Goal: Task Accomplishment & Management: Manage account settings

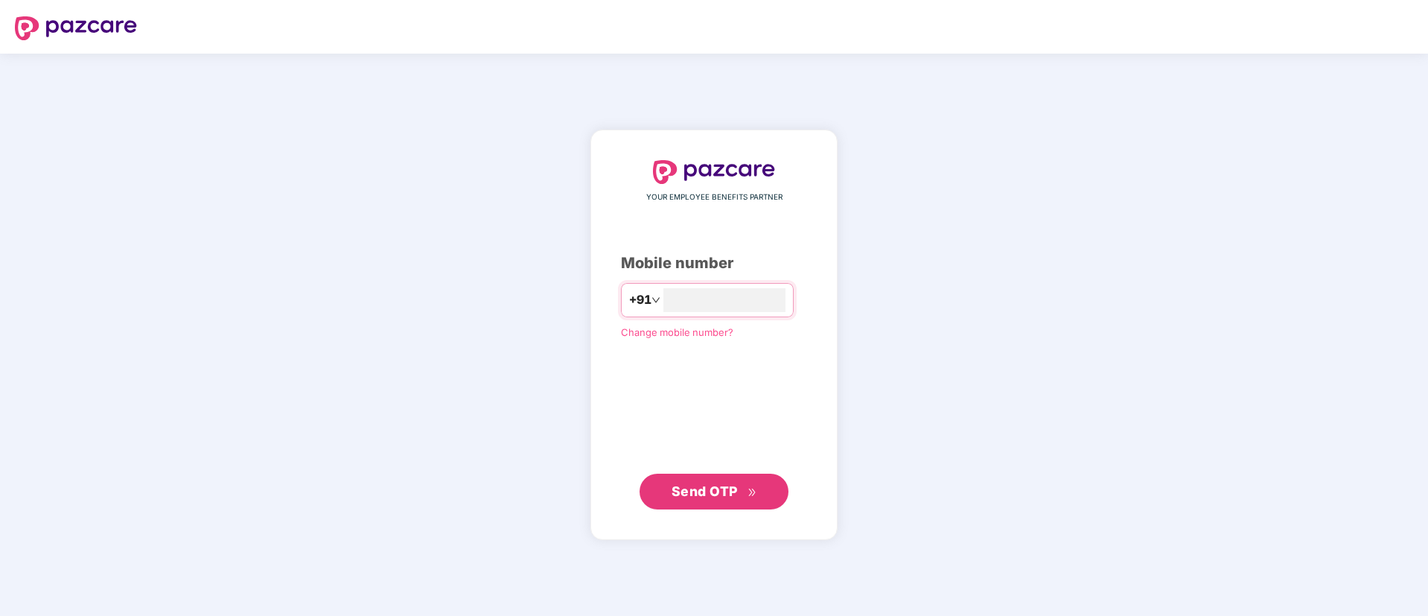
type input "**********"
click at [722, 500] on span "Send OTP" at bounding box center [714, 490] width 86 height 21
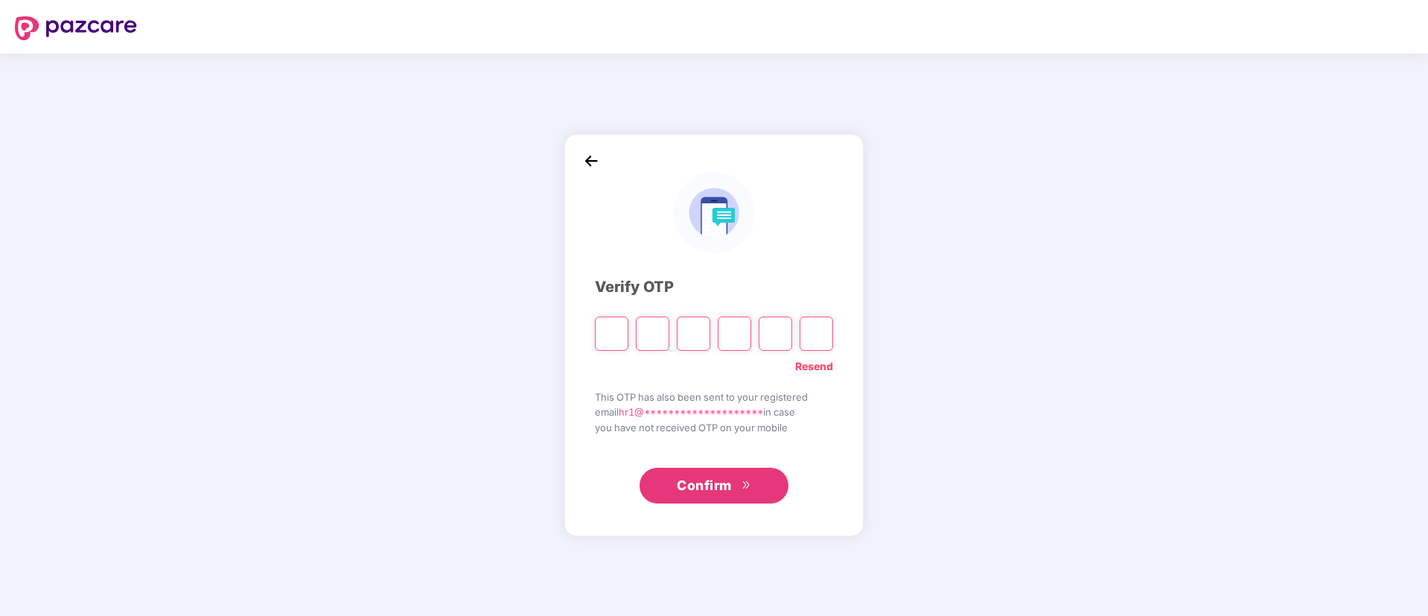
paste input "*"
type input "*"
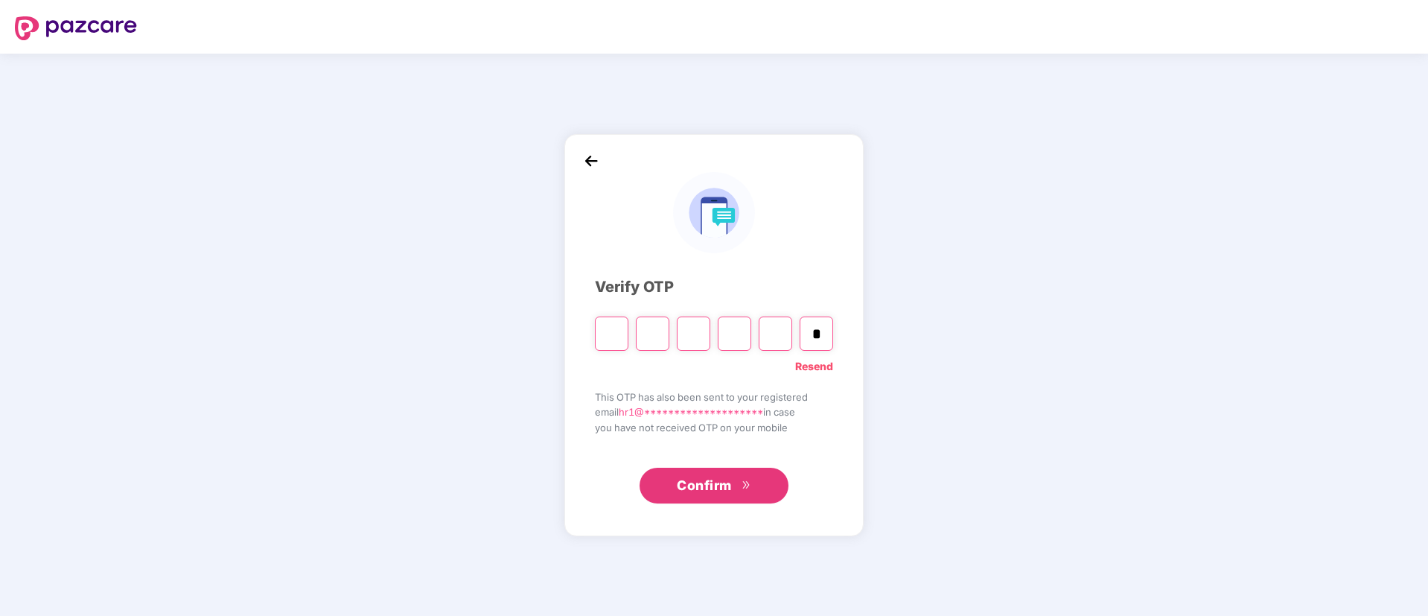
type input "*"
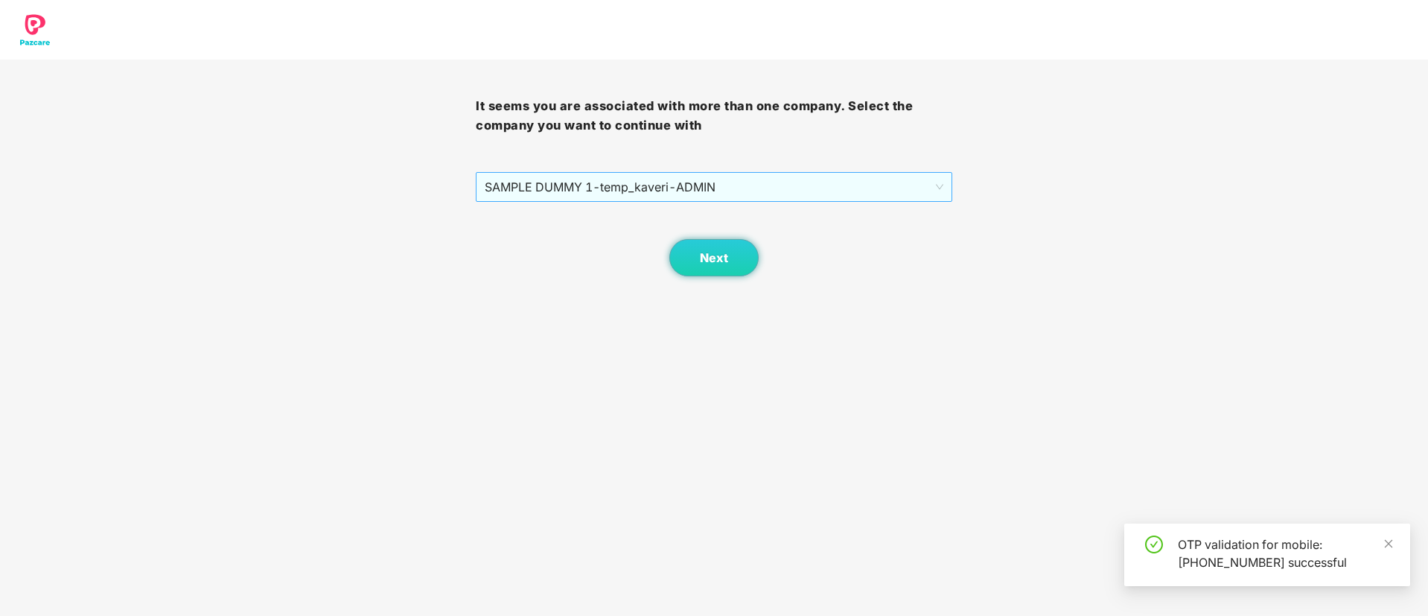
click at [828, 173] on span "SAMPLE DUMMY 1 - temp_kaveri - ADMIN" at bounding box center [714, 187] width 458 height 28
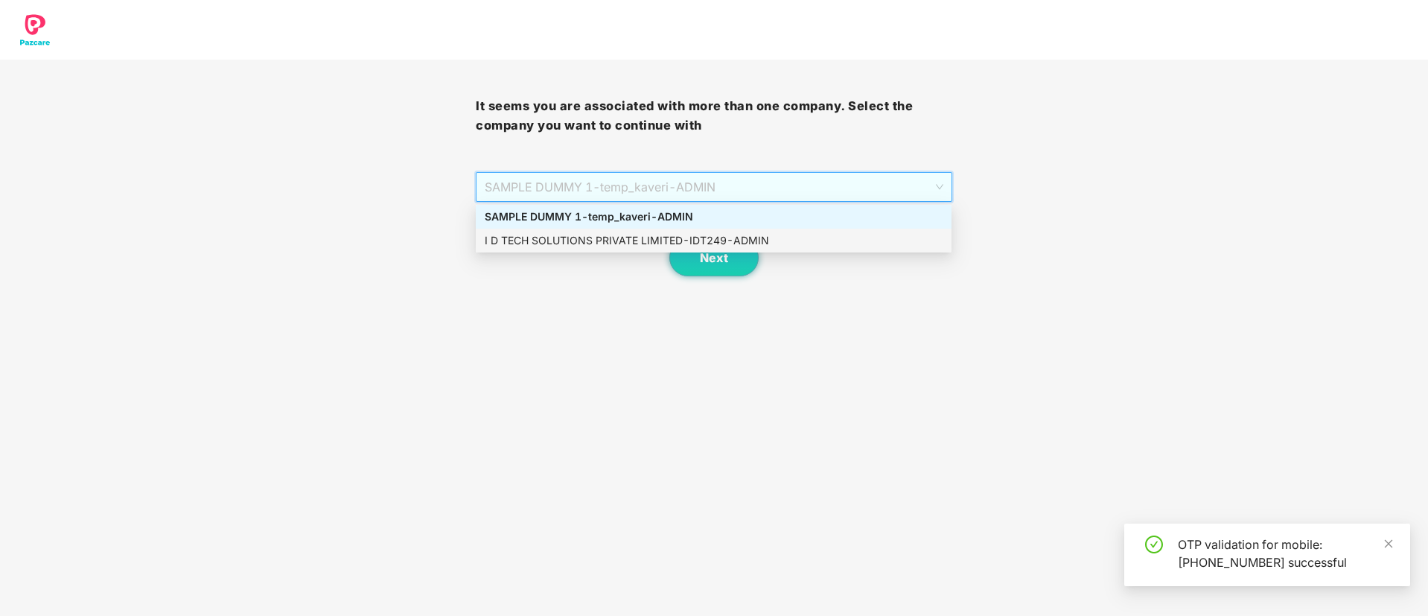
click at [769, 234] on div "I D TECH SOLUTIONS PRIVATE LIMITED - IDT249 - ADMIN" at bounding box center [714, 240] width 458 height 16
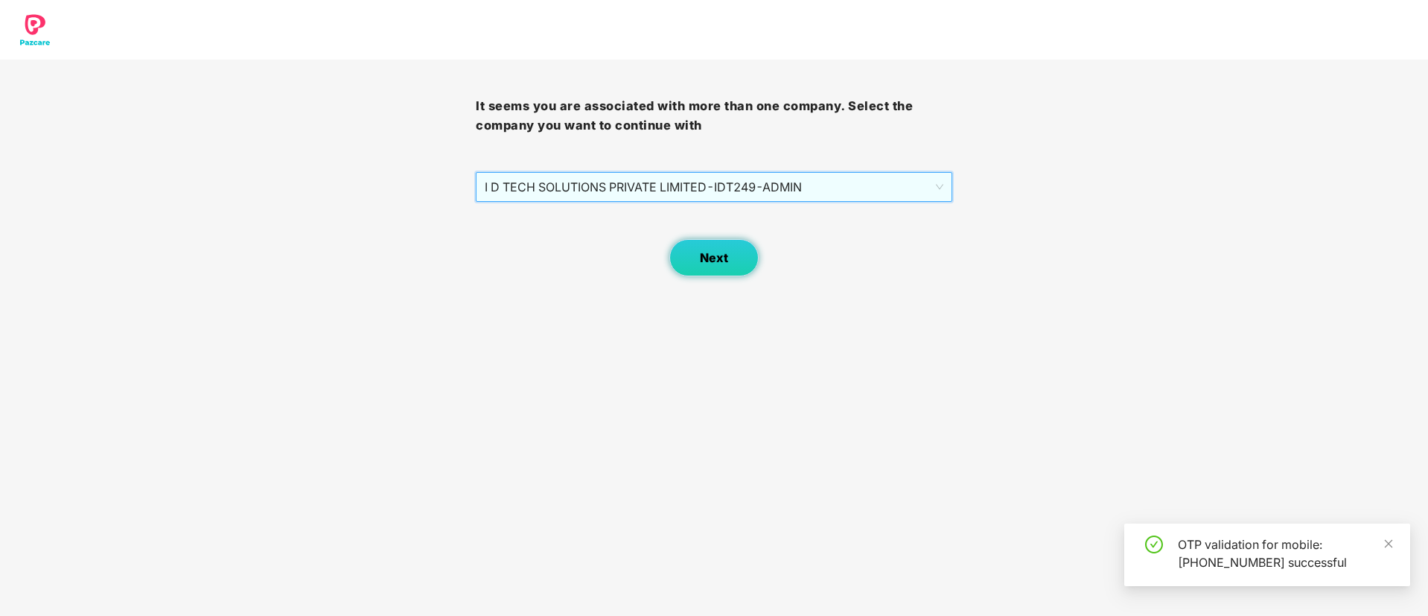
click at [727, 267] on button "Next" at bounding box center [713, 257] width 89 height 37
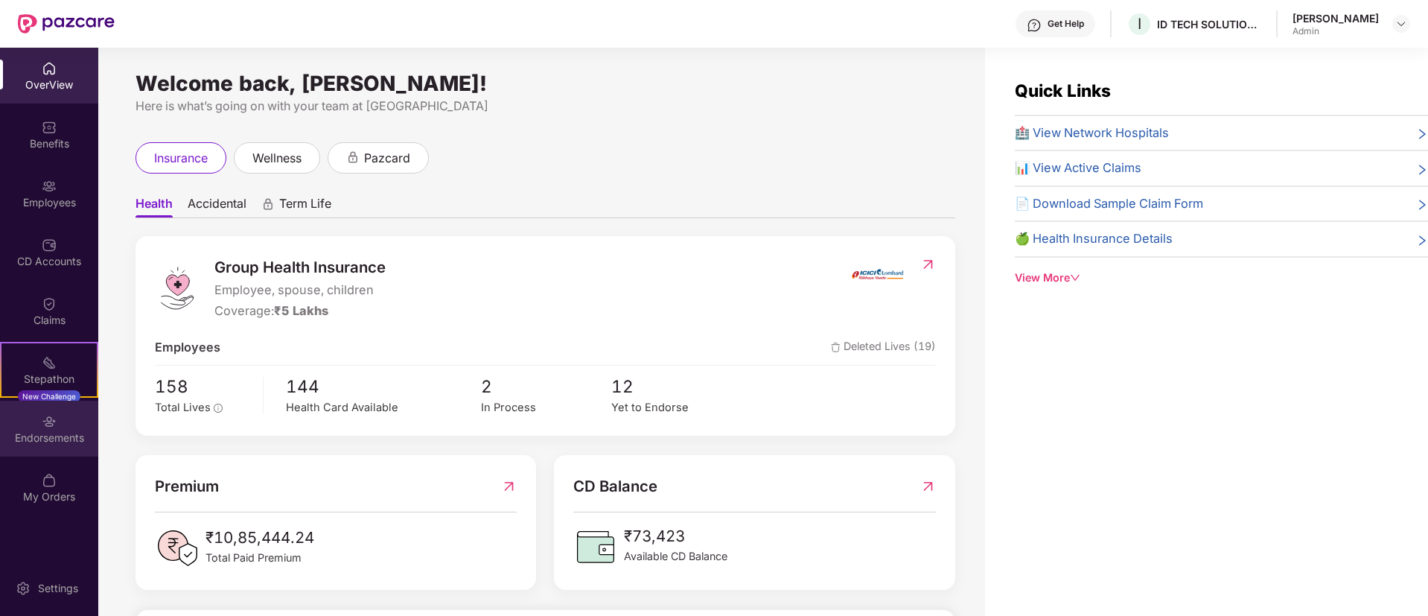
click at [16, 445] on div "Endorsements" at bounding box center [49, 428] width 98 height 56
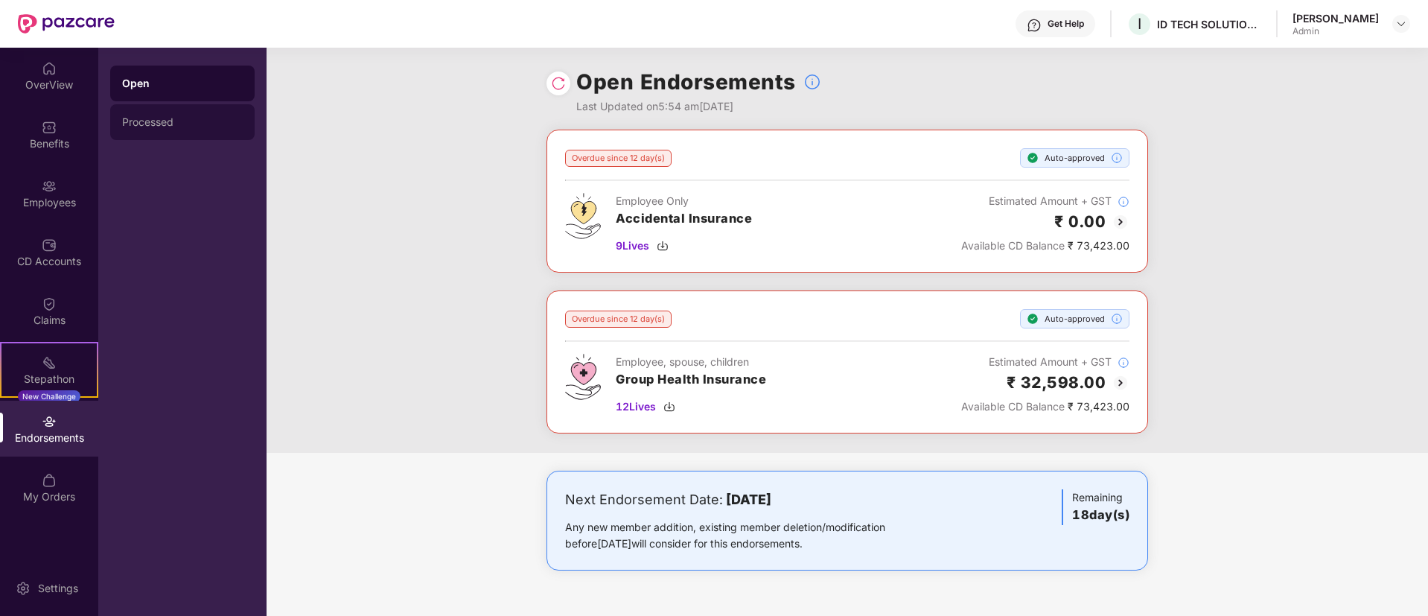
click at [138, 126] on div "Processed" at bounding box center [182, 122] width 121 height 12
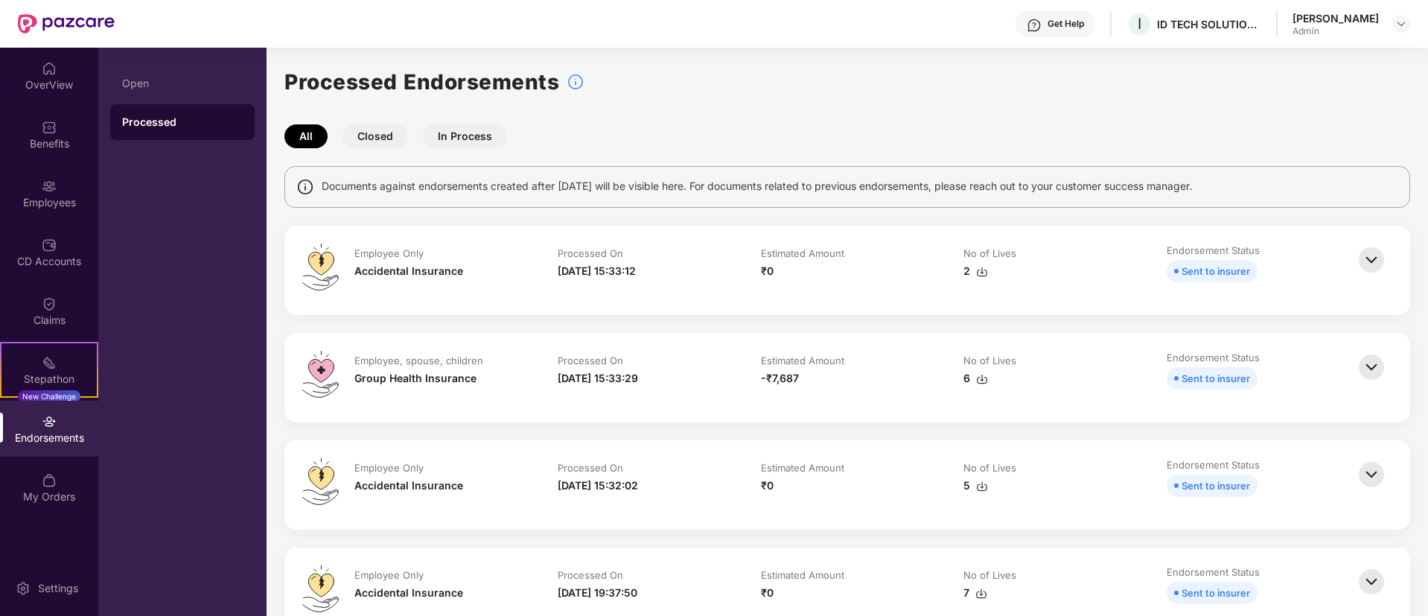
click at [456, 134] on button "In Process" at bounding box center [465, 136] width 84 height 24
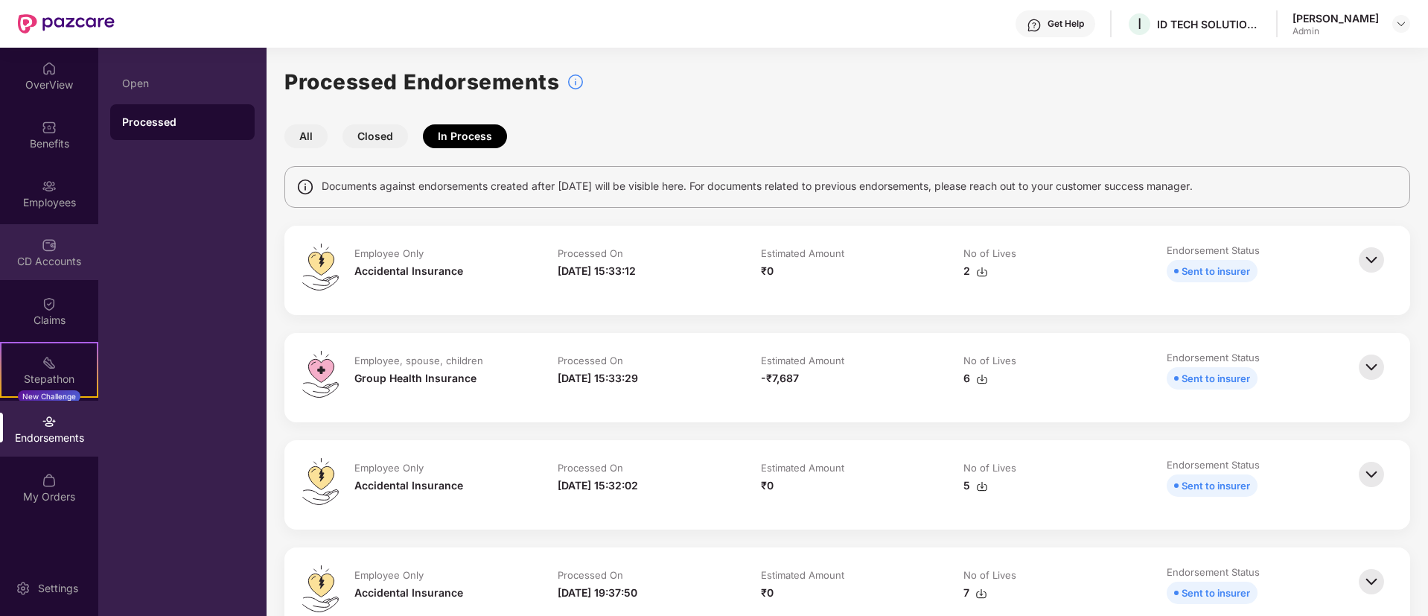
click at [42, 244] on img at bounding box center [49, 244] width 15 height 15
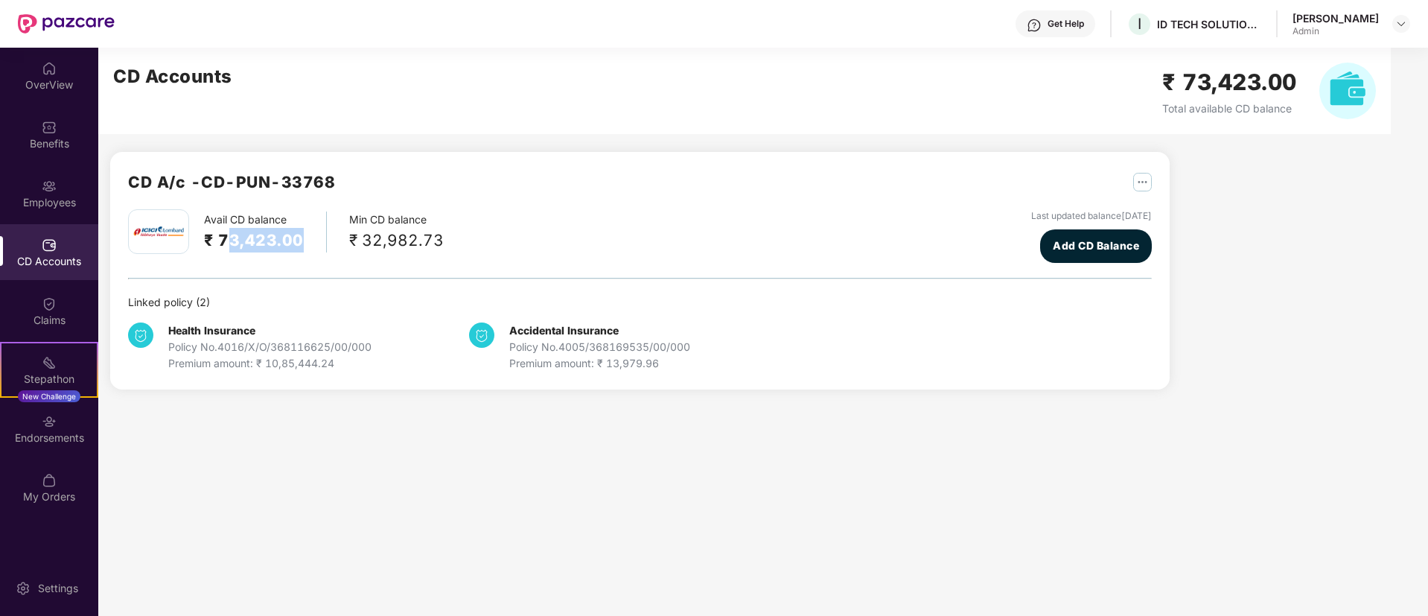
drag, startPoint x: 228, startPoint y: 246, endPoint x: 325, endPoint y: 241, distance: 97.6
click at [325, 241] on div "Avail CD balance ₹ 73,423.00 Min CD balance ₹ 32,982.73" at bounding box center [286, 231] width 316 height 45
click at [40, 142] on div "Benefits" at bounding box center [49, 143] width 98 height 15
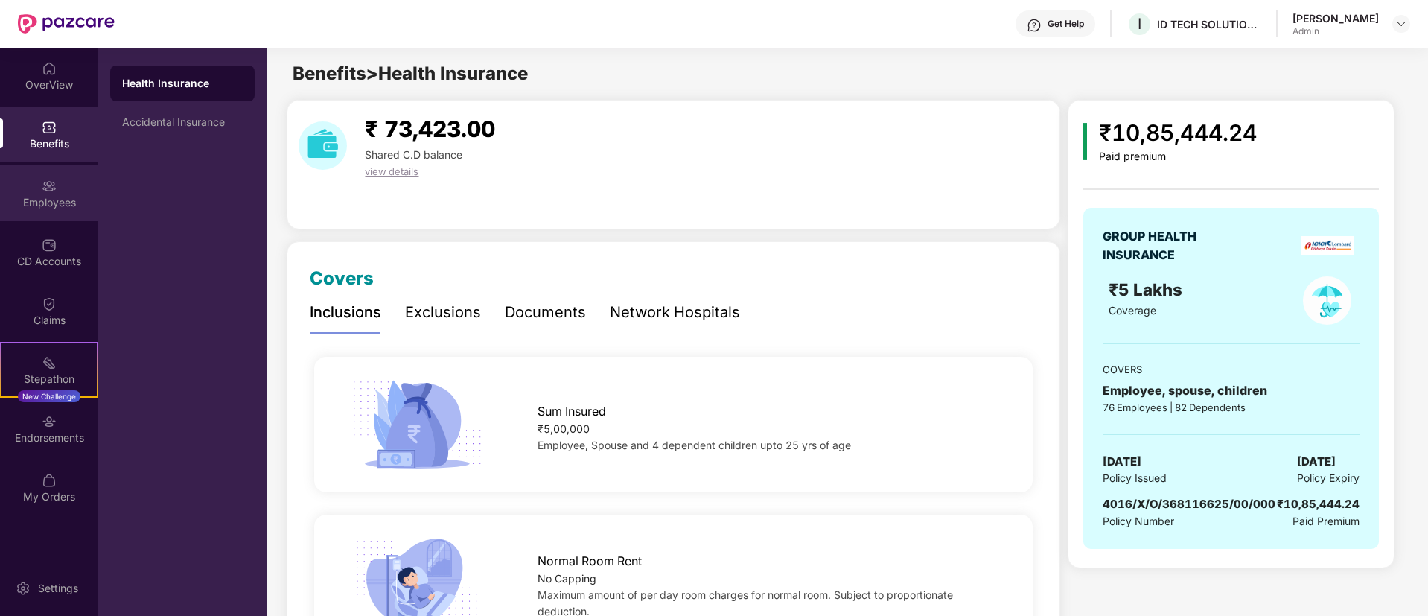
click at [54, 197] on div "Employees" at bounding box center [49, 202] width 98 height 15
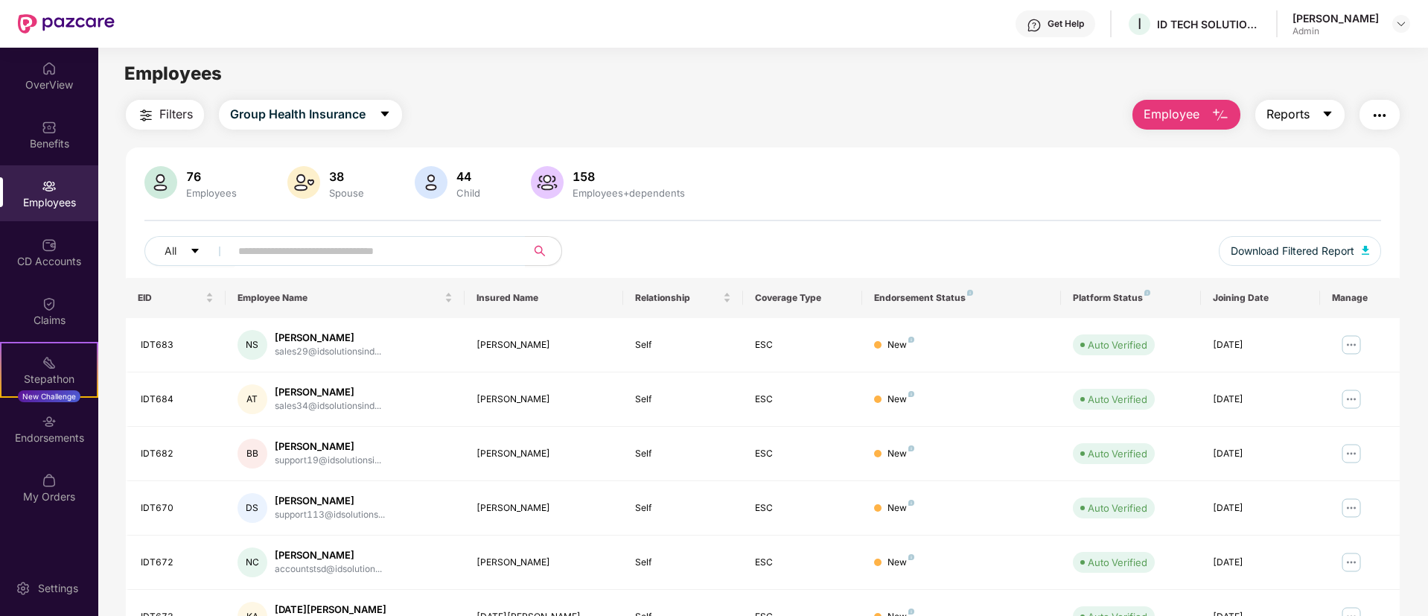
click at [1280, 118] on span "Reports" at bounding box center [1287, 114] width 43 height 19
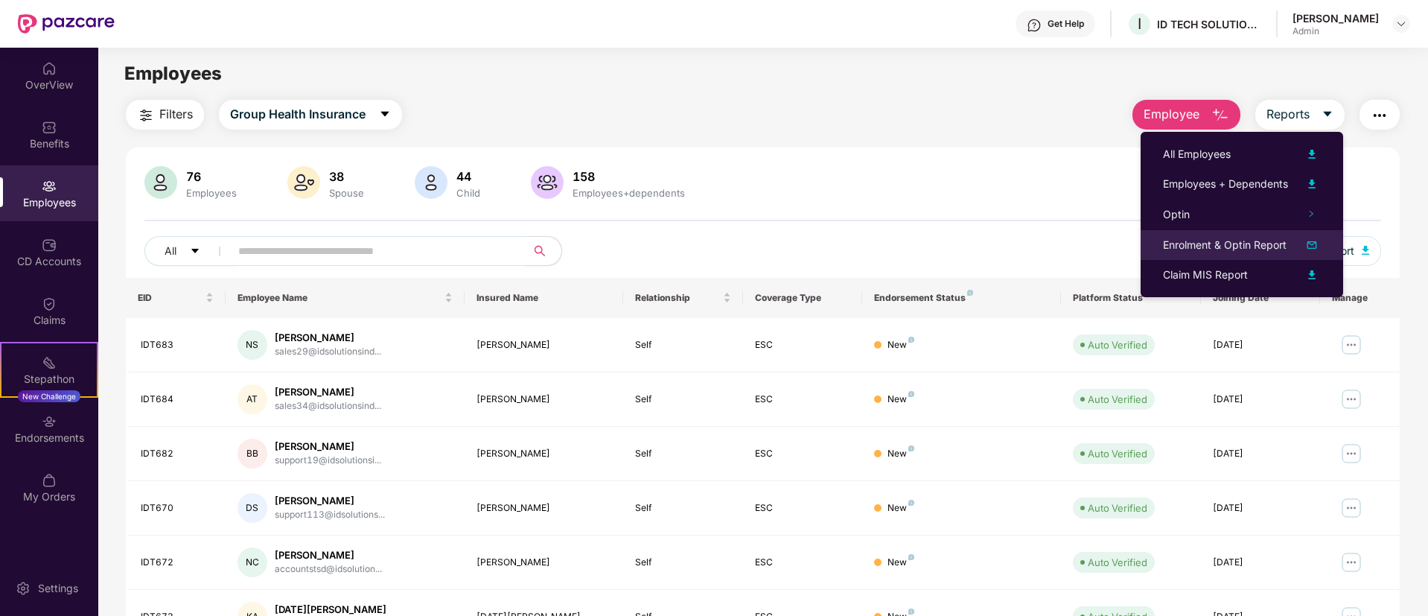
click at [1217, 243] on div "Enrolment & Optin Report" at bounding box center [1225, 245] width 124 height 16
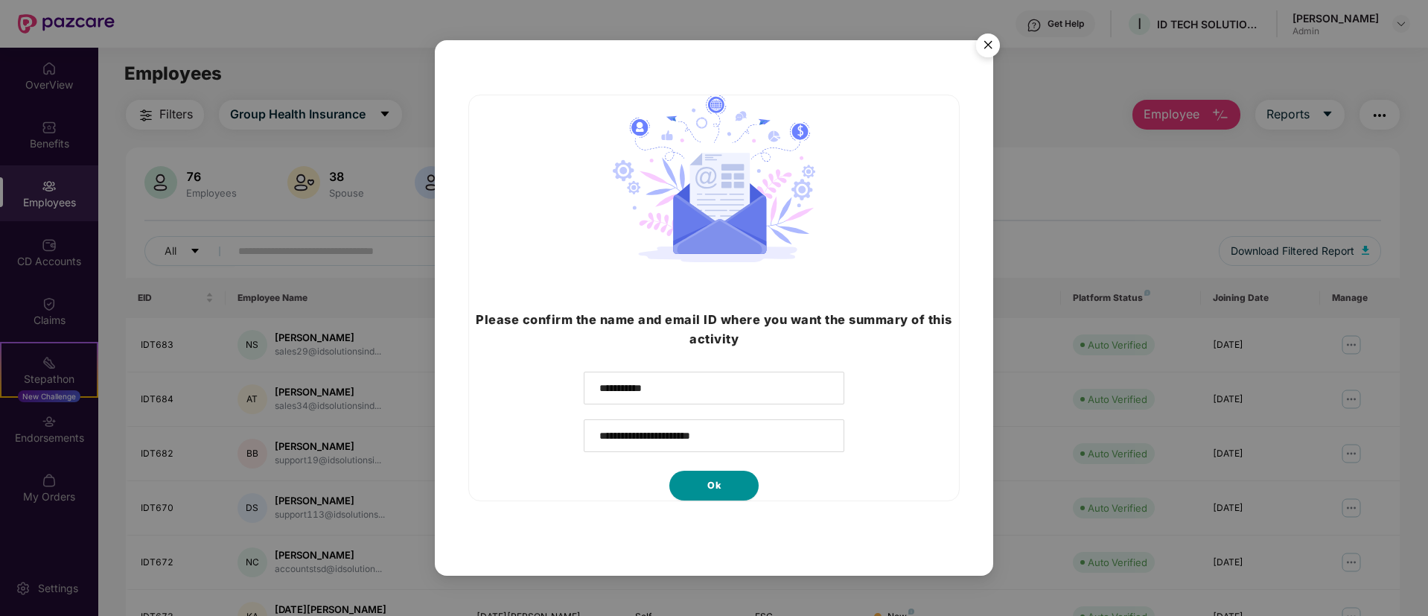
click at [724, 479] on button "Ok" at bounding box center [713, 485] width 89 height 30
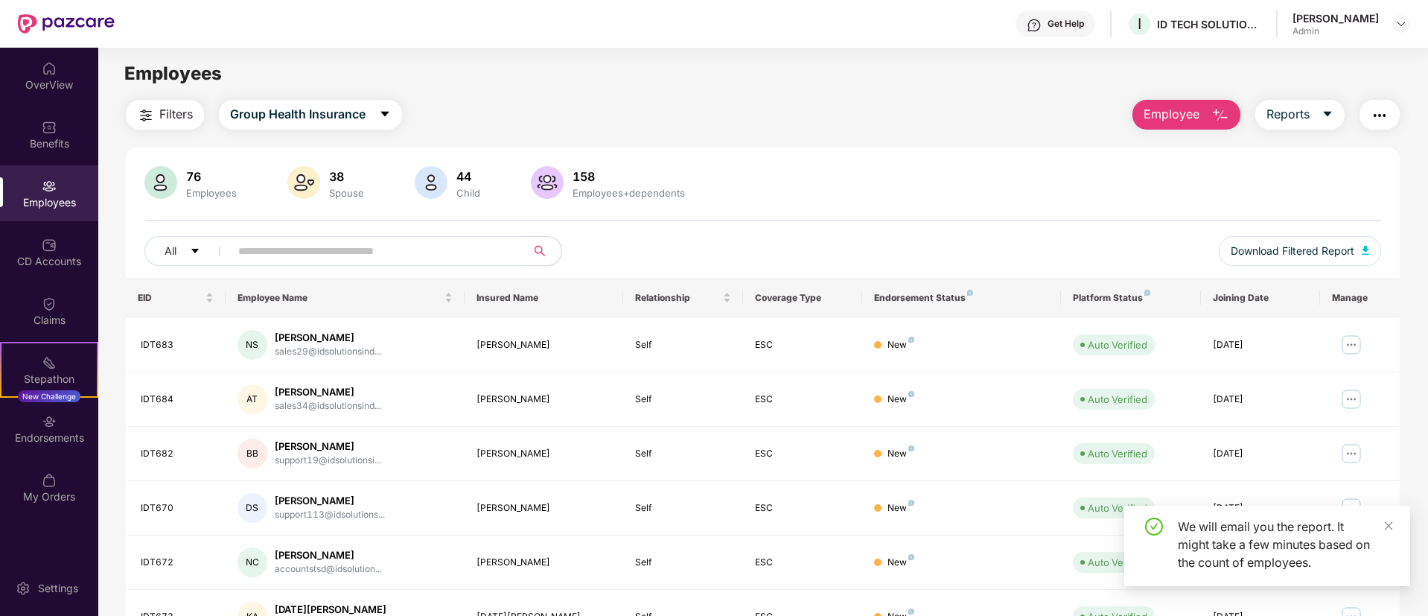
click at [1373, 101] on button "button" at bounding box center [1379, 115] width 40 height 30
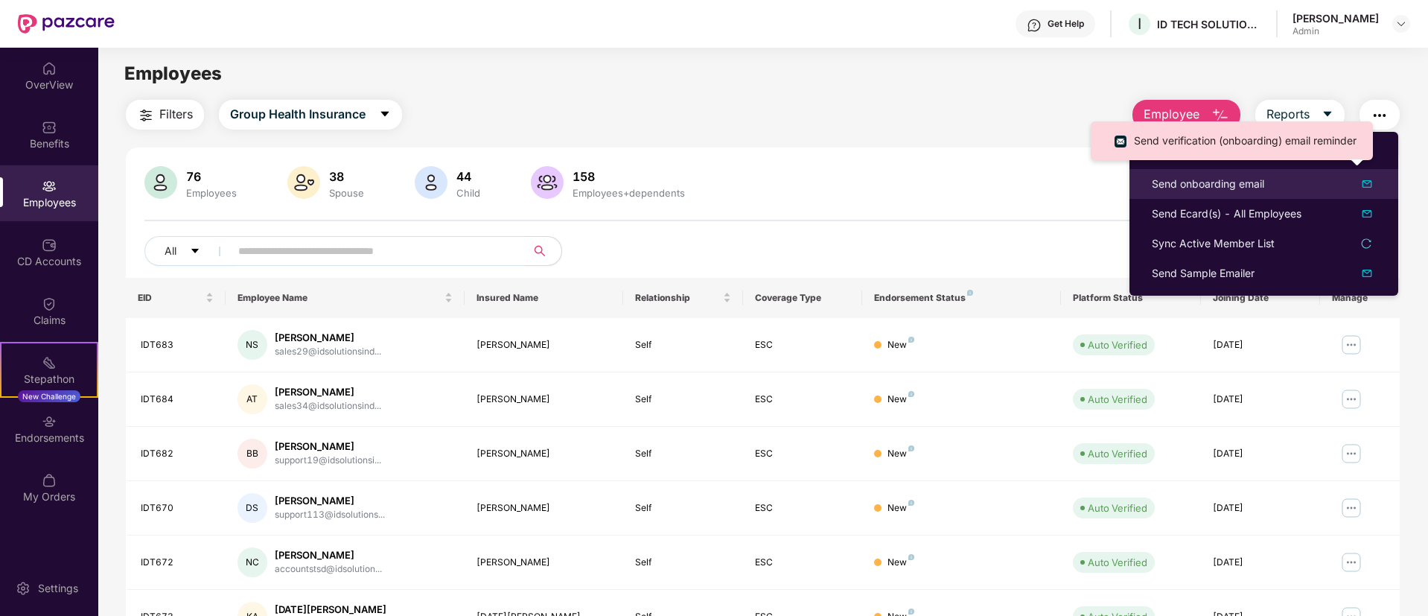
click at [1218, 183] on div "Send onboarding email" at bounding box center [1208, 184] width 112 height 16
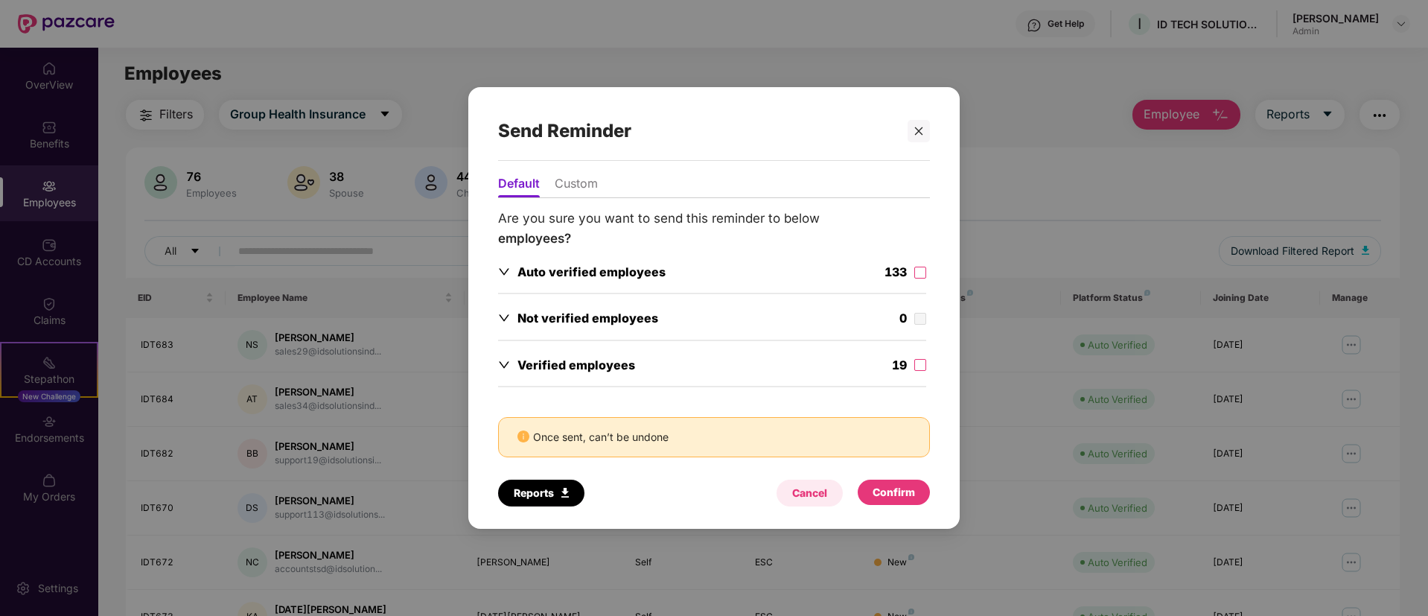
click at [799, 496] on div "Cancel" at bounding box center [809, 493] width 35 height 16
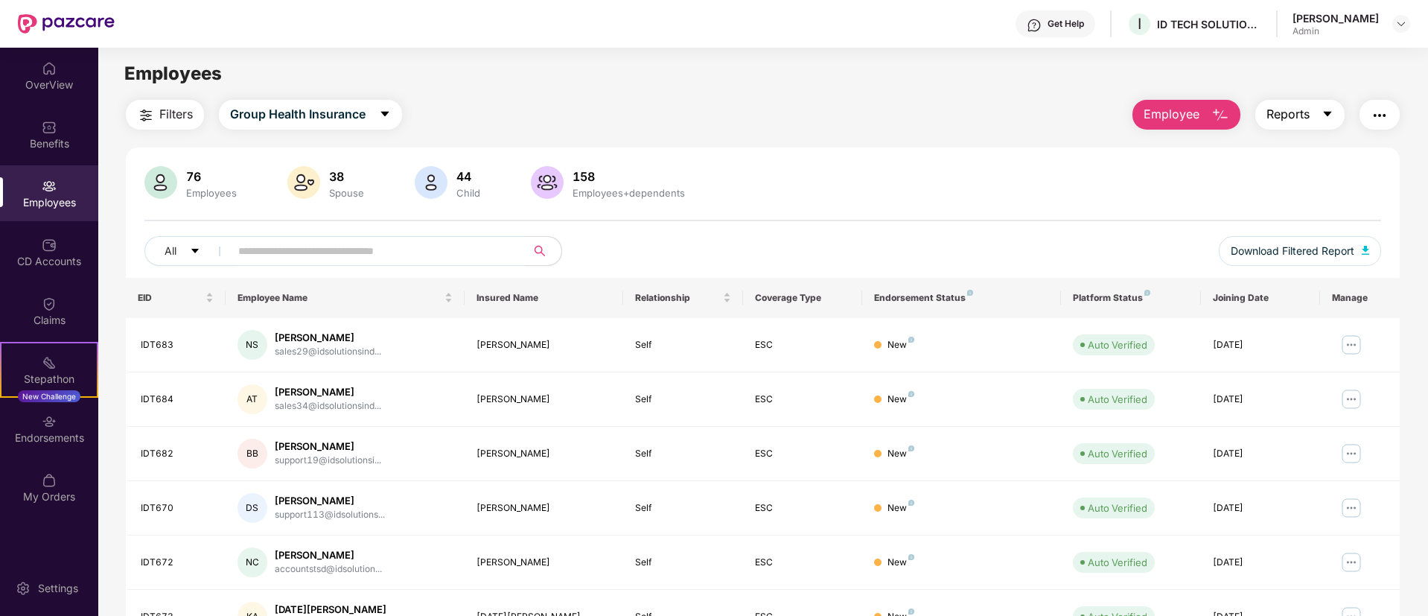
click at [1306, 100] on button "Reports" at bounding box center [1299, 115] width 89 height 30
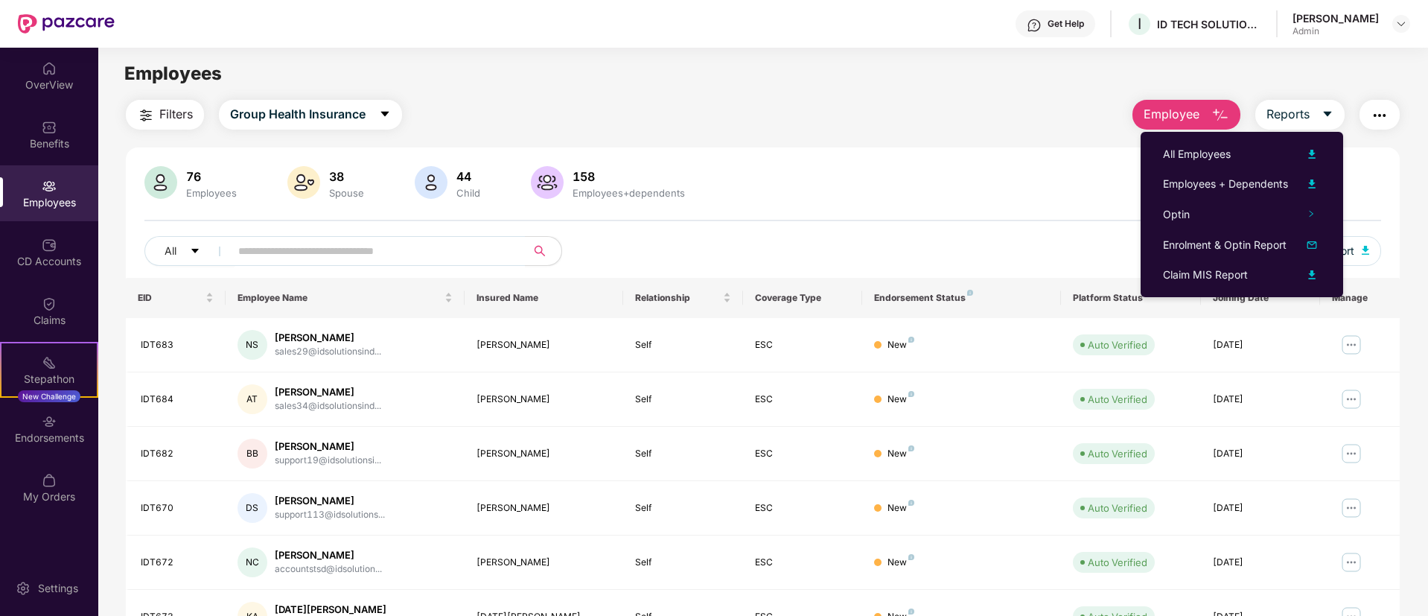
click at [1381, 111] on img "button" at bounding box center [1379, 115] width 18 height 18
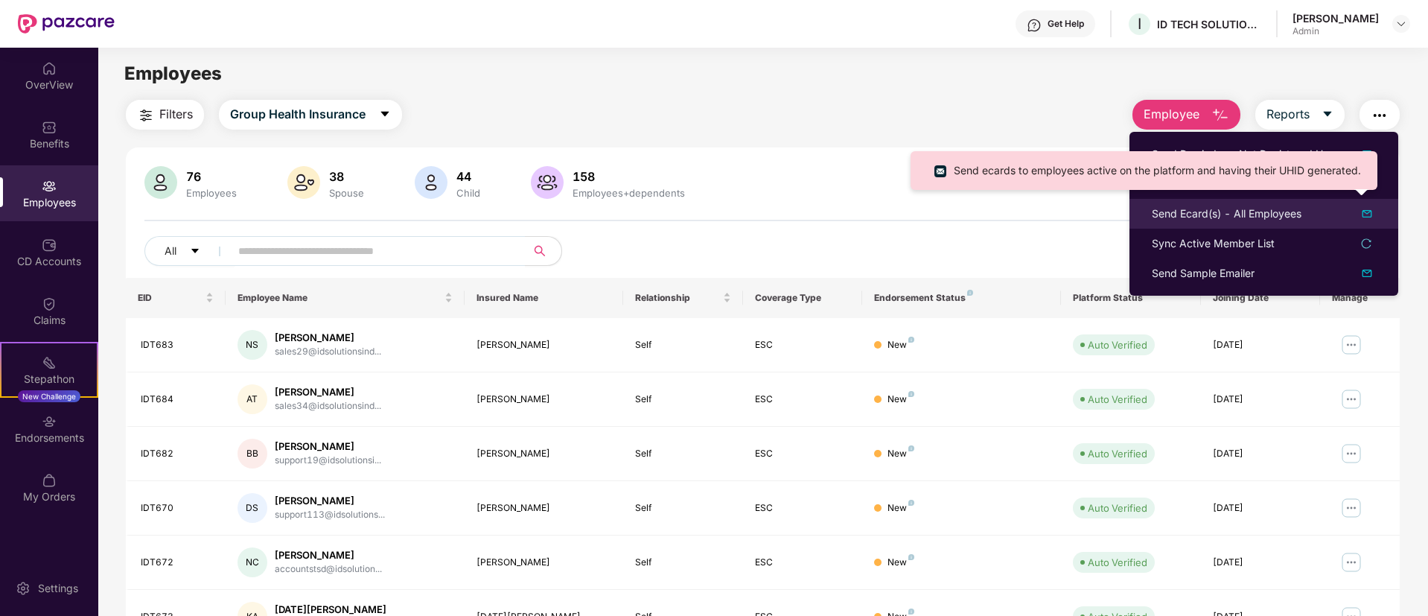
click at [1213, 212] on div "Send Ecard(s) - All Employees" at bounding box center [1227, 213] width 150 height 16
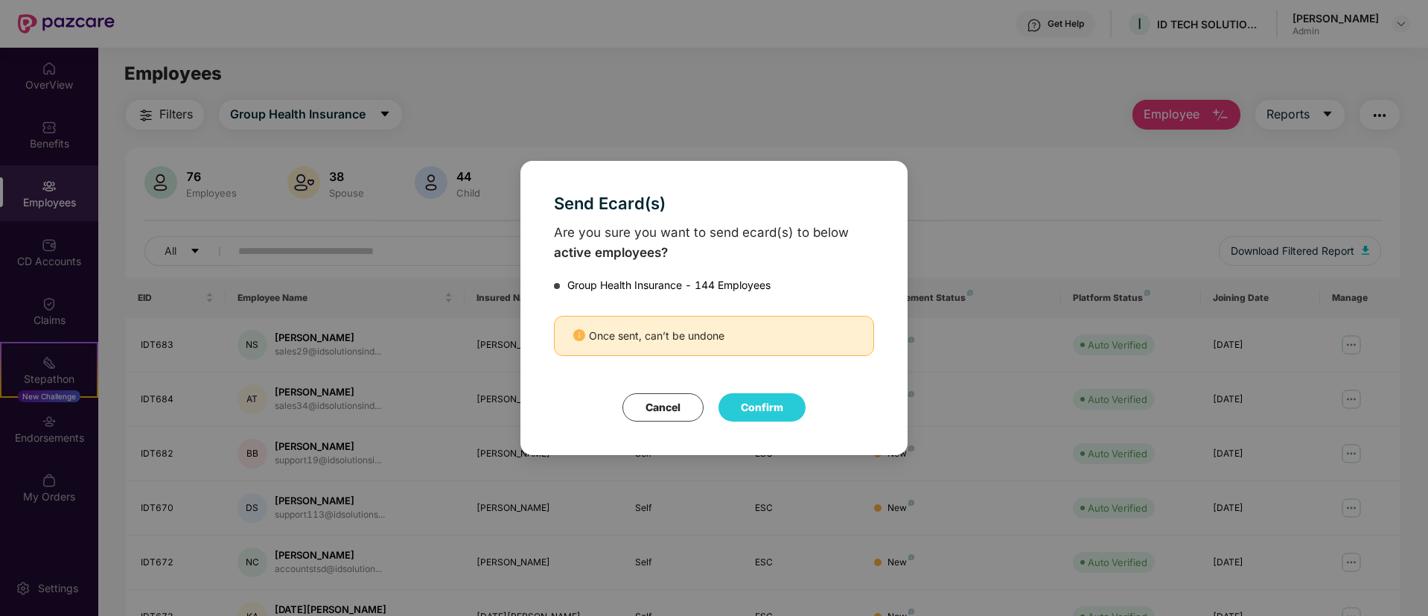
click at [669, 420] on button "Cancel" at bounding box center [662, 407] width 81 height 28
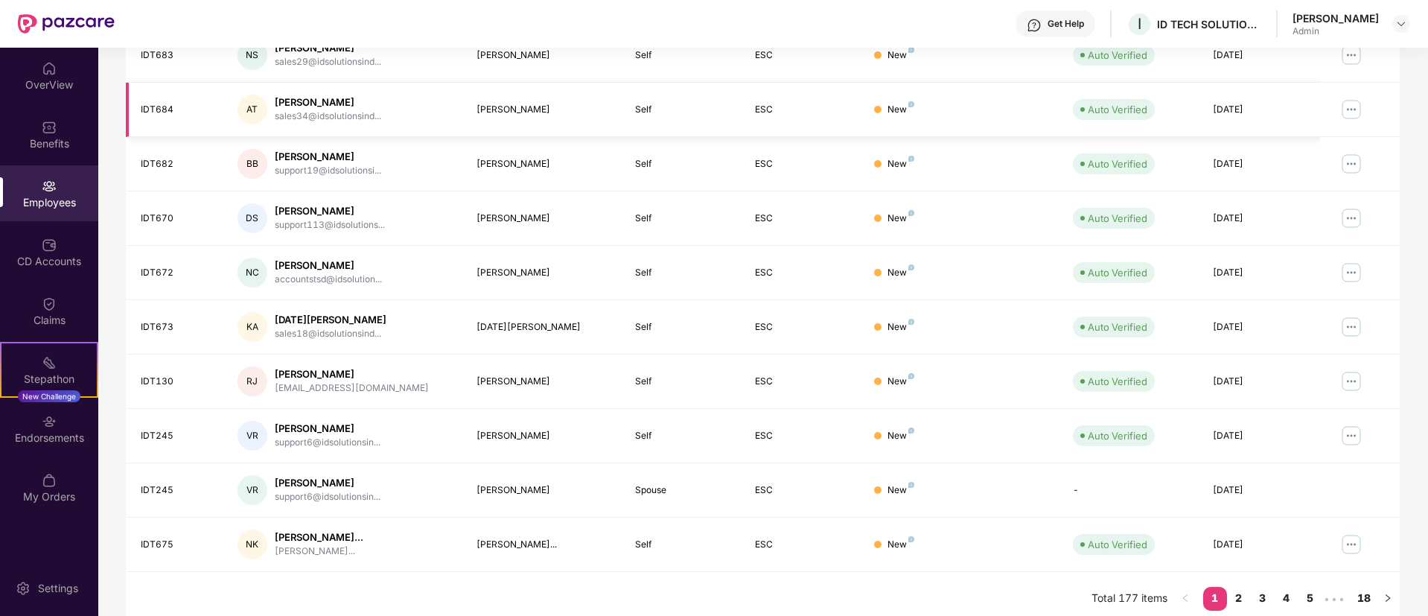
scroll to position [299, 0]
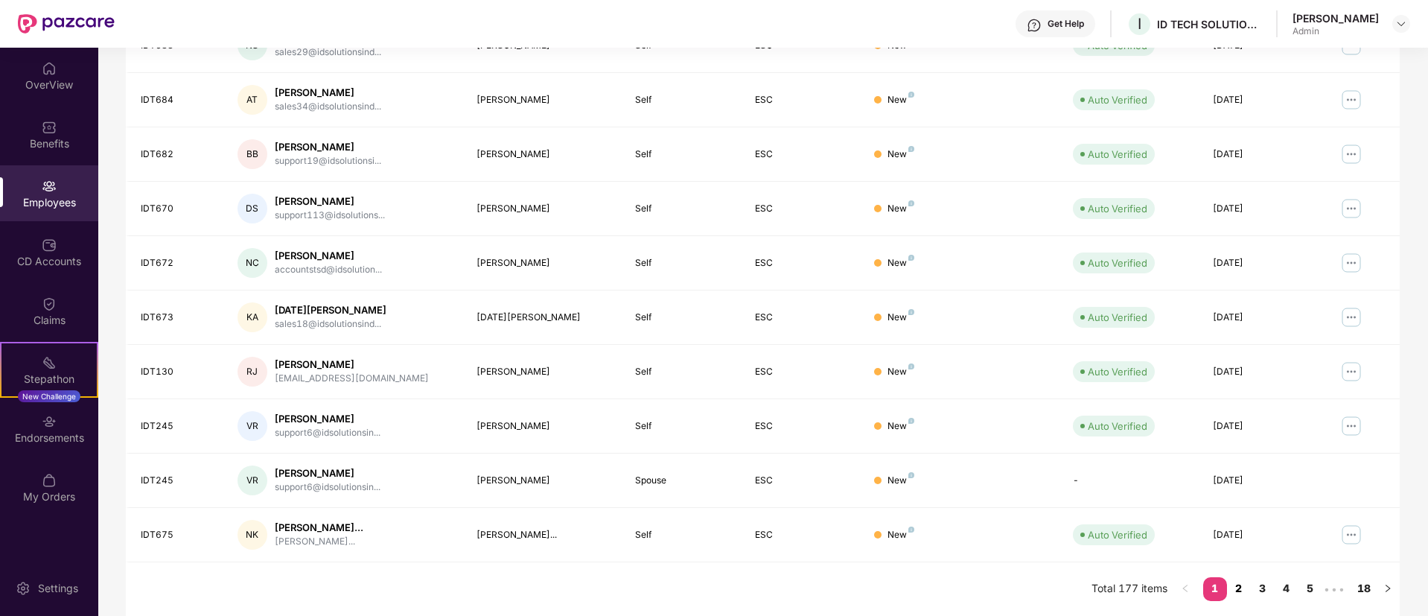
click at [1231, 583] on link "2" at bounding box center [1239, 588] width 24 height 22
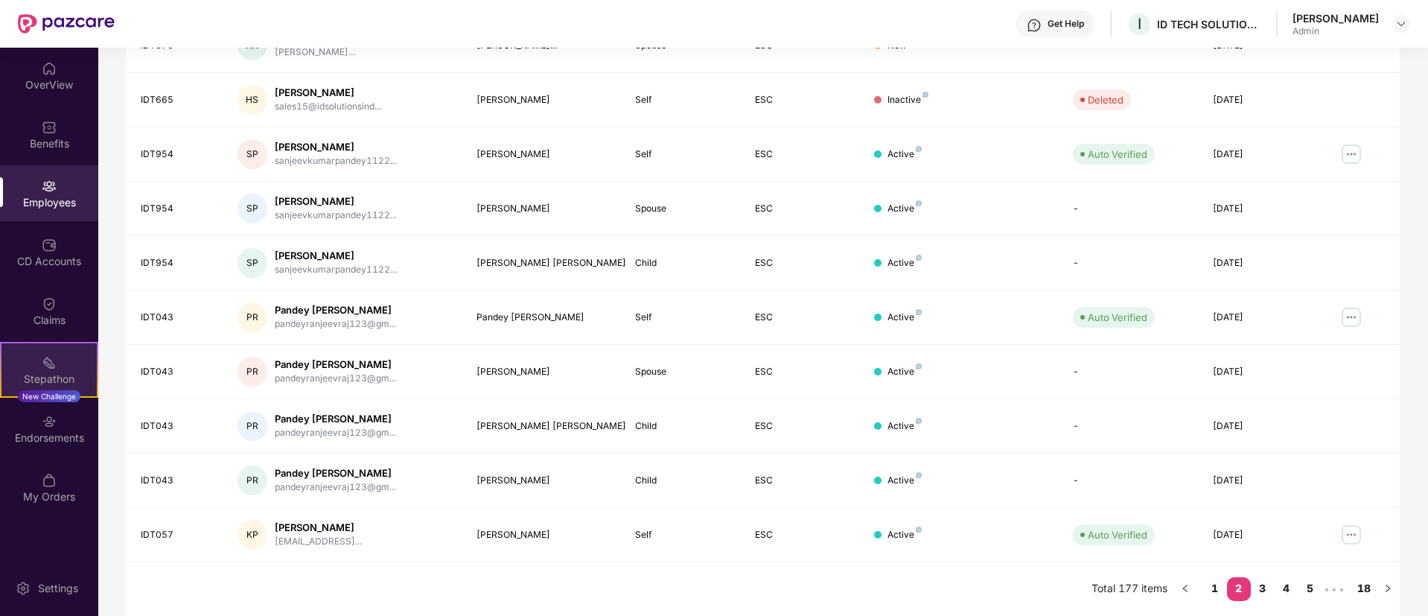
click at [45, 382] on div "Stepathon" at bounding box center [48, 378] width 95 height 15
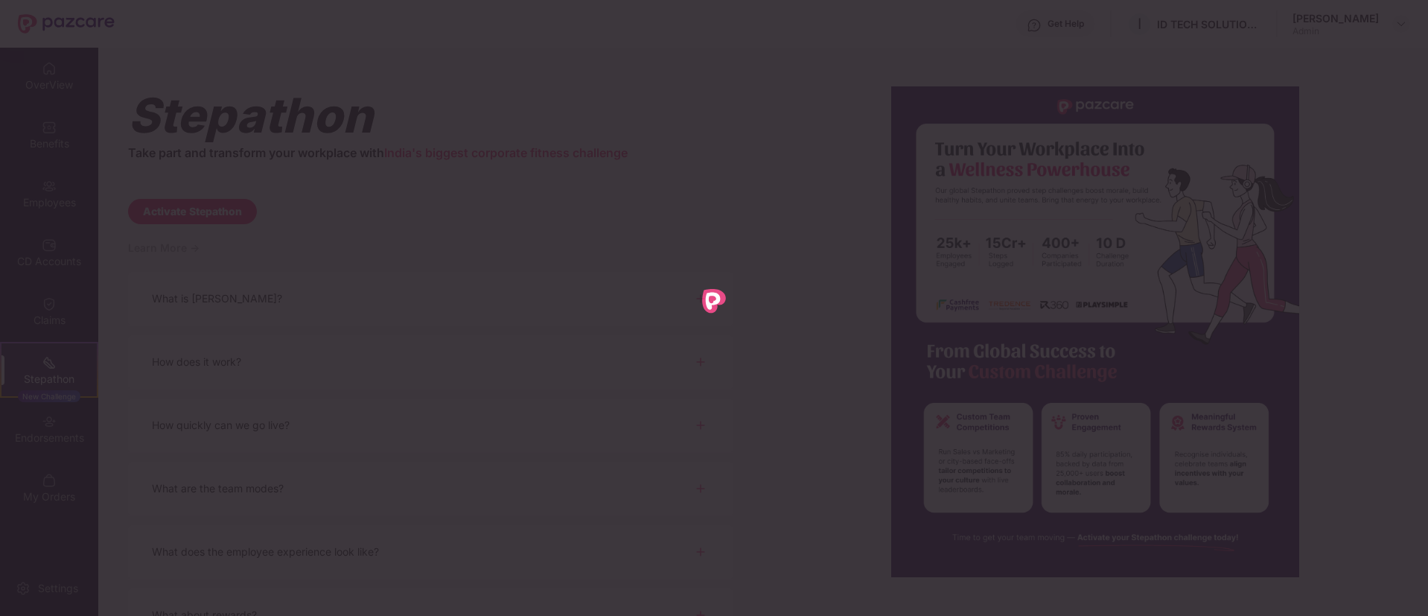
scroll to position [0, 0]
